Goal: Navigation & Orientation: Find specific page/section

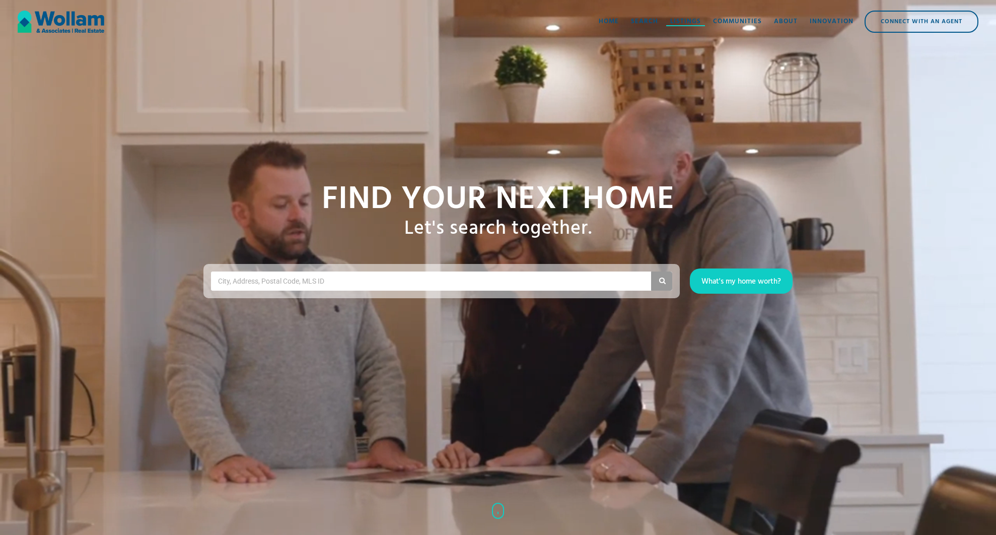
click at [688, 19] on div "Listings" at bounding box center [685, 22] width 31 height 10
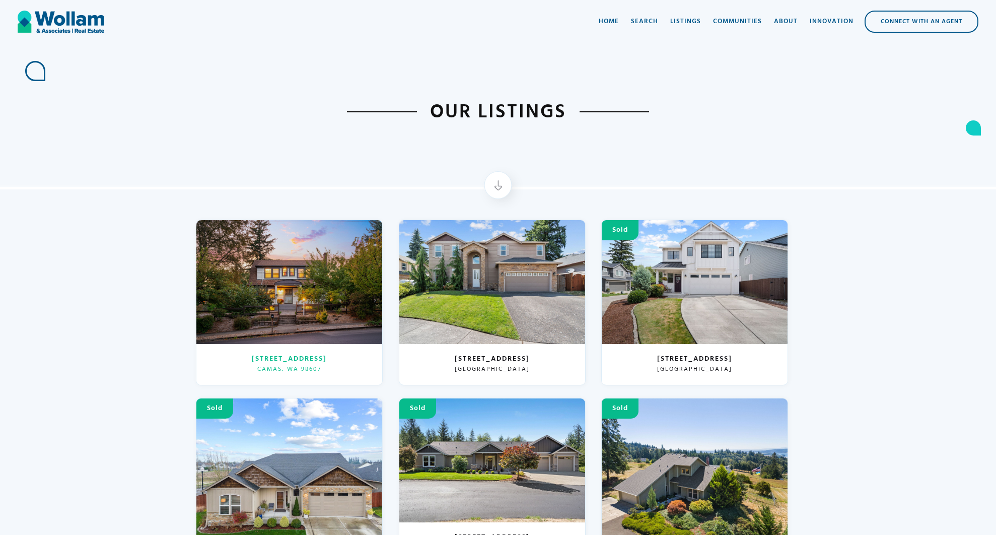
click at [303, 296] on div at bounding box center [289, 282] width 186 height 124
